Goal: Find specific page/section: Locate item on page

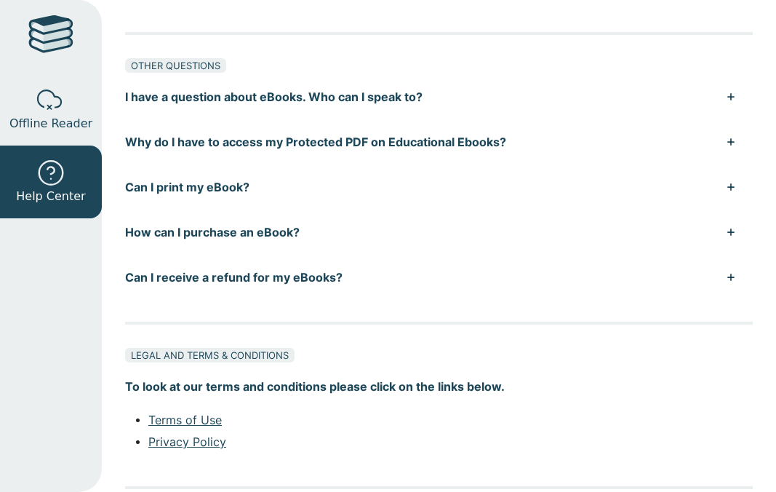
drag, startPoint x: 62, startPoint y: 17, endPoint x: 62, endPoint y: 25, distance: 8.0
click at [62, 17] on div at bounding box center [50, 36] width 45 height 42
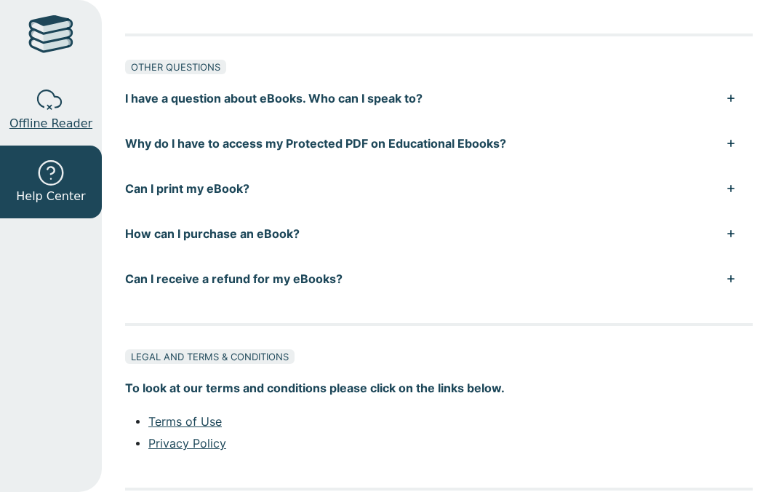
click at [62, 89] on div at bounding box center [50, 100] width 29 height 29
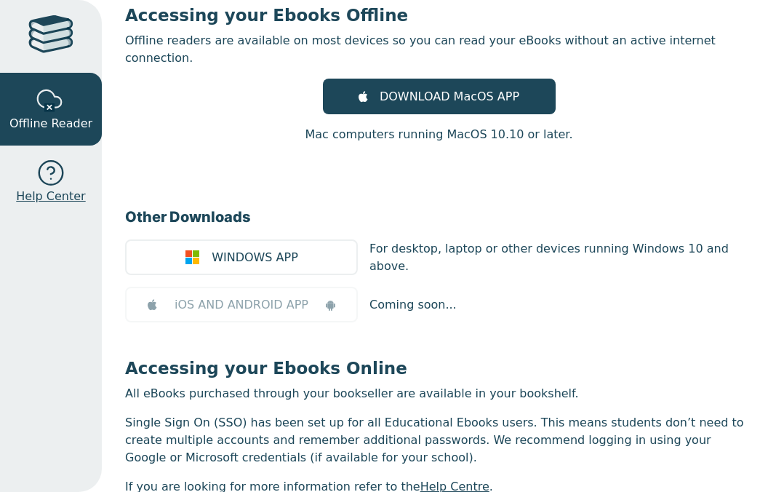
scroll to position [74, 0]
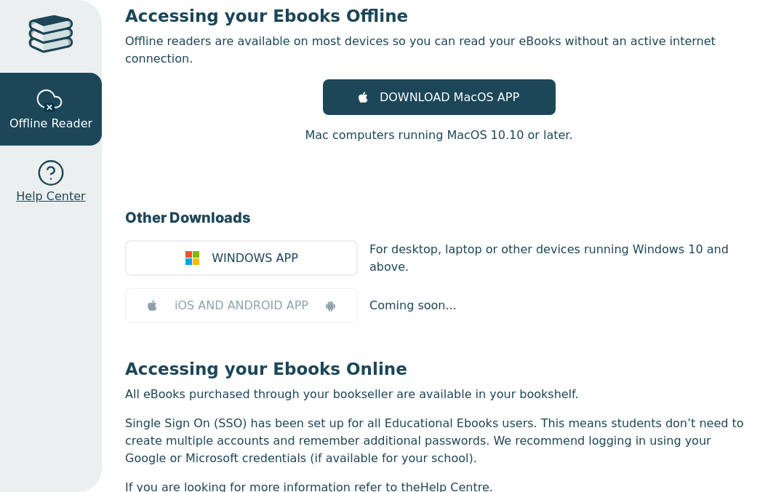
click at [50, 160] on div at bounding box center [50, 173] width 29 height 29
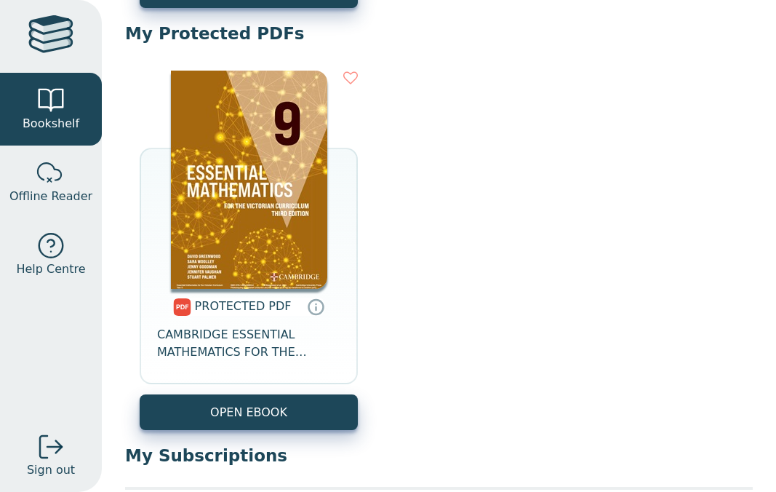
scroll to position [550, 0]
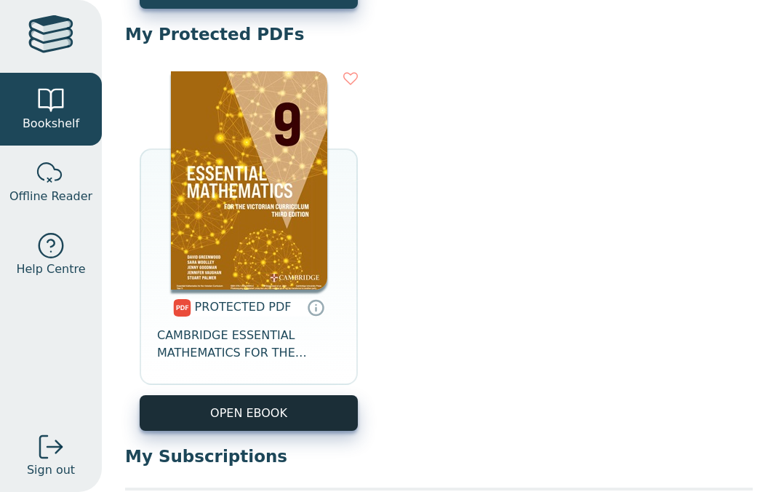
click at [289, 413] on link "OPEN EBOOK" at bounding box center [249, 413] width 218 height 36
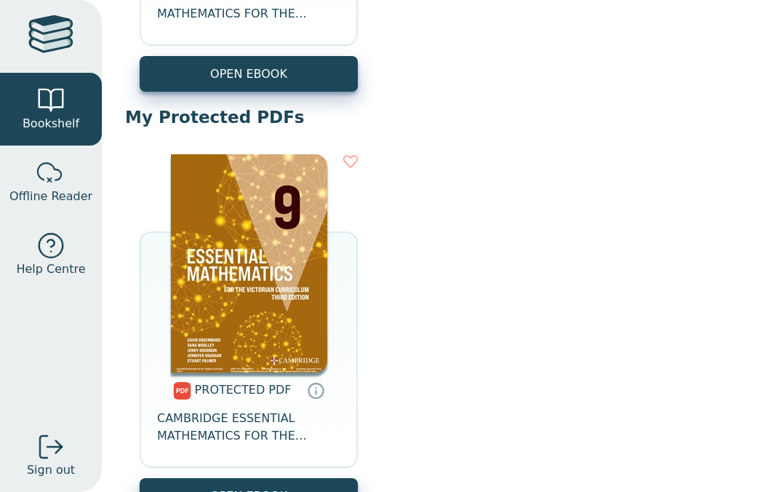
scroll to position [455, 0]
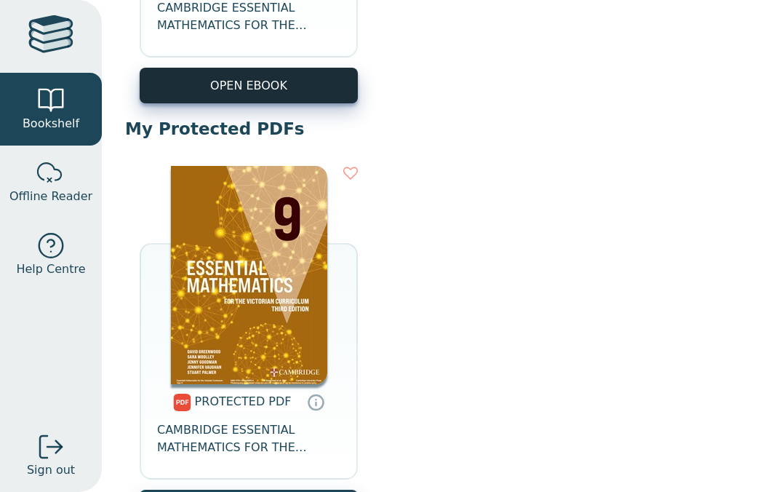
click at [215, 90] on button "OPEN EBOOK" at bounding box center [249, 86] width 218 height 36
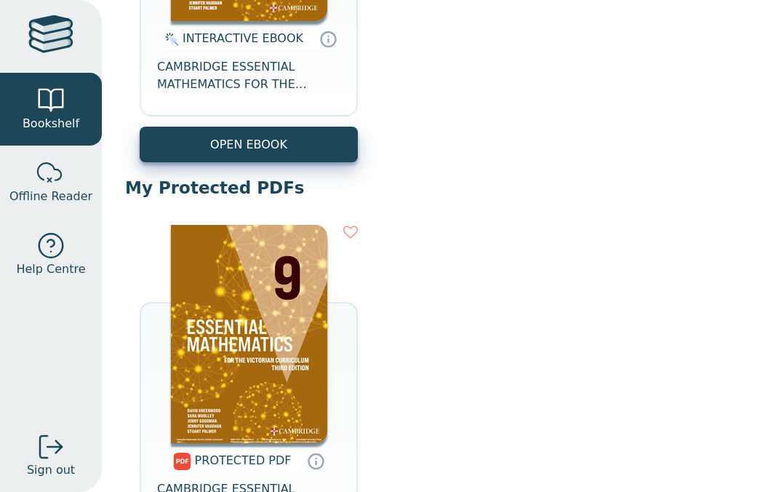
scroll to position [529, 0]
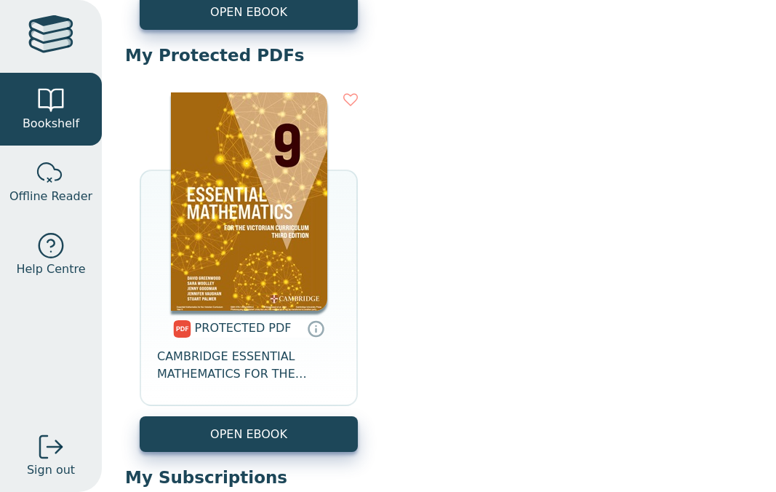
click at [278, 439] on link "OPEN EBOOK" at bounding box center [249, 434] width 218 height 36
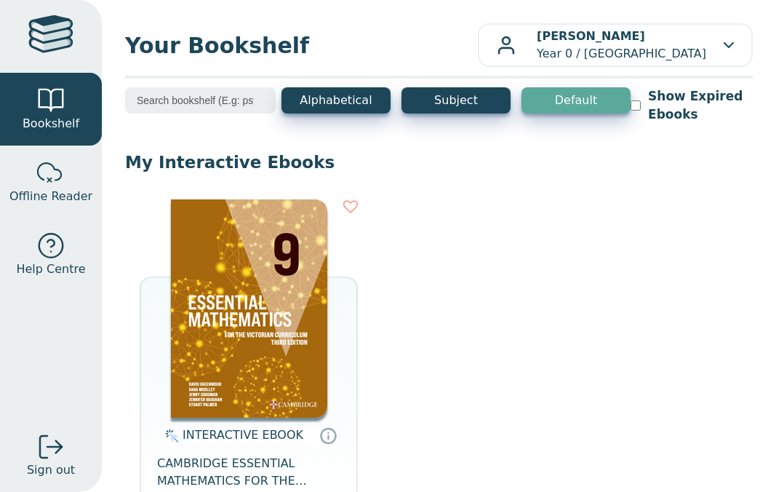
click at [243, 259] on img at bounding box center [249, 308] width 156 height 218
